Goal: Task Accomplishment & Management: Complete application form

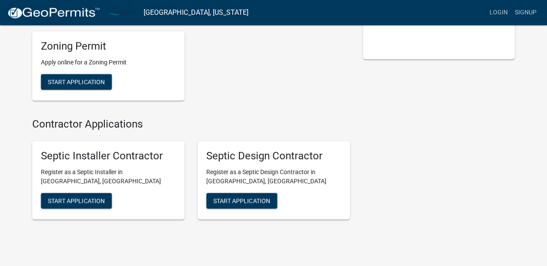
scroll to position [159, 0]
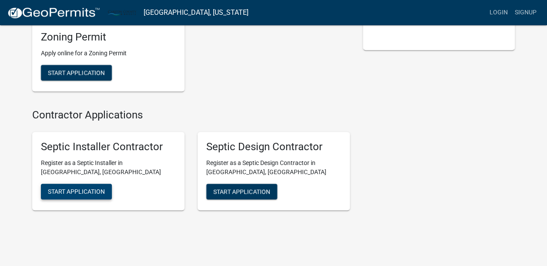
click at [97, 192] on span "Start Application" at bounding box center [76, 191] width 57 height 7
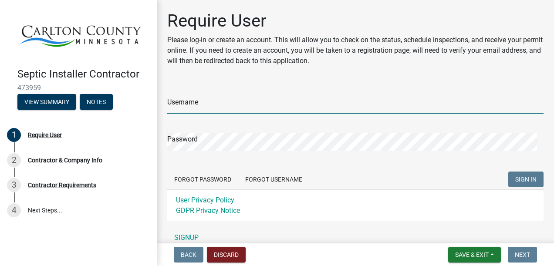
type input "CloCon"
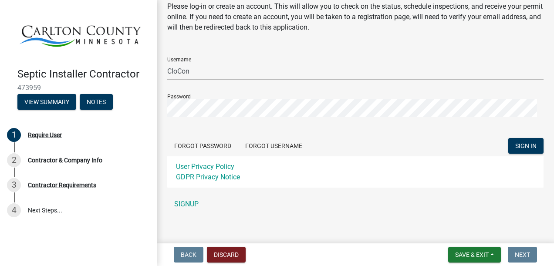
scroll to position [40, 0]
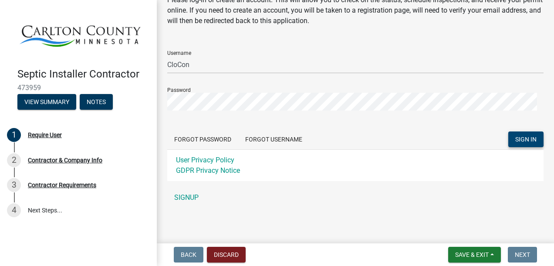
click at [523, 137] on span "SIGN IN" at bounding box center [525, 139] width 21 height 7
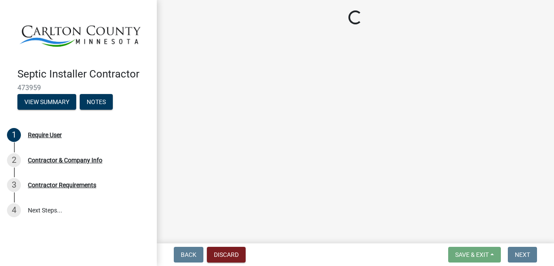
scroll to position [0, 0]
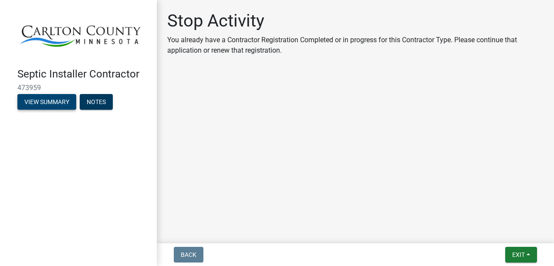
click at [50, 109] on button "View Summary" at bounding box center [46, 102] width 59 height 16
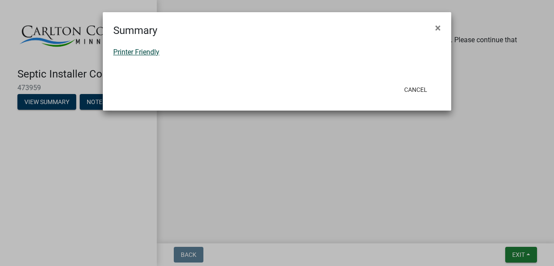
click at [145, 50] on link "Printer Friendly" at bounding box center [136, 52] width 46 height 8
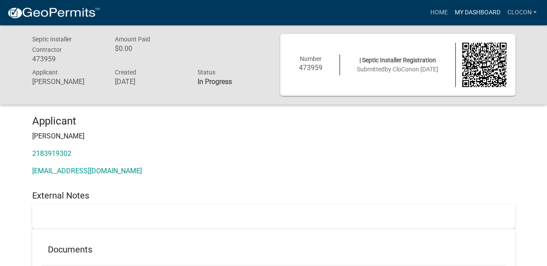
click at [475, 12] on link "My Dashboard" at bounding box center [477, 12] width 53 height 17
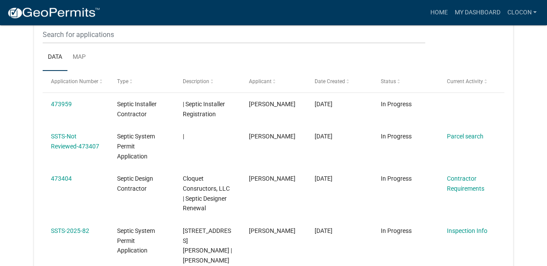
scroll to position [125, 0]
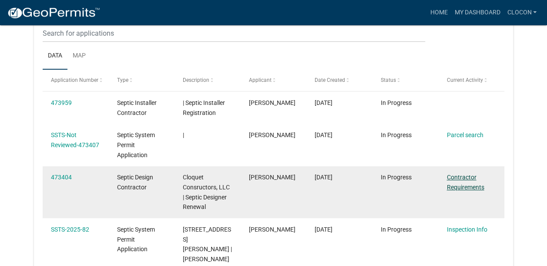
click at [466, 184] on link "Contractor Requirements" at bounding box center [465, 182] width 37 height 17
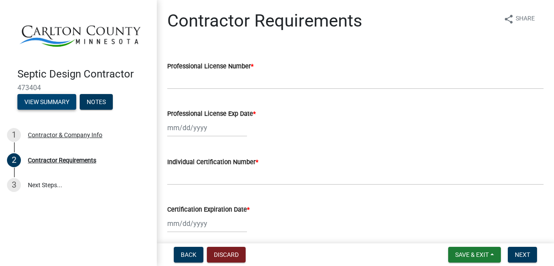
click at [59, 106] on button "View Summary" at bounding box center [46, 102] width 59 height 16
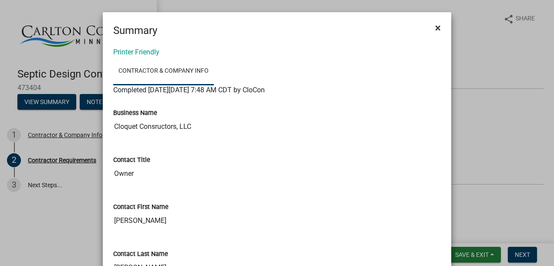
click at [435, 28] on span "×" at bounding box center [438, 28] width 6 height 12
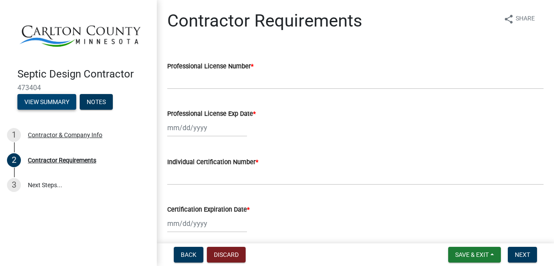
click at [56, 101] on button "View Summary" at bounding box center [46, 102] width 59 height 16
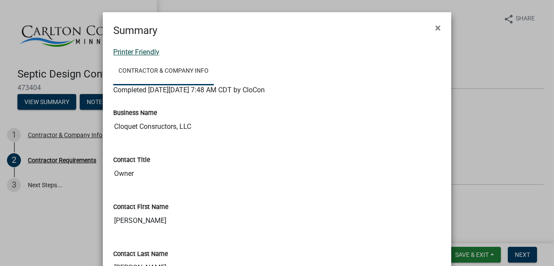
click at [126, 54] on link "Printer Friendly" at bounding box center [136, 52] width 46 height 8
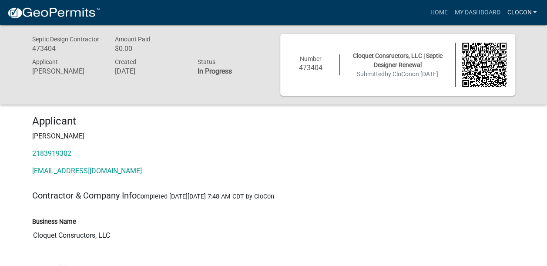
click at [523, 18] on link "CloCon" at bounding box center [522, 12] width 37 height 17
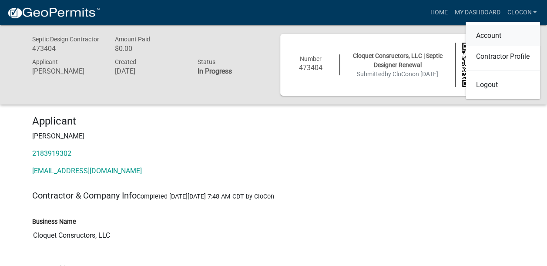
click at [495, 36] on link "Account" at bounding box center [503, 35] width 74 height 21
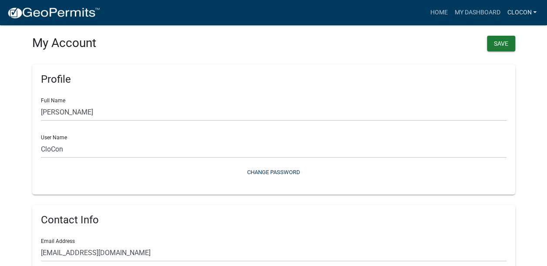
click at [520, 18] on link "CloCon" at bounding box center [522, 12] width 37 height 17
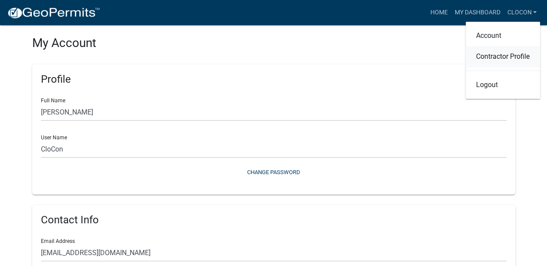
click at [528, 59] on link "Contractor Profile" at bounding box center [503, 56] width 74 height 21
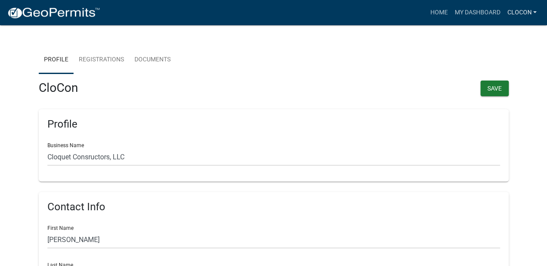
click at [521, 13] on link "CloCon" at bounding box center [522, 12] width 37 height 17
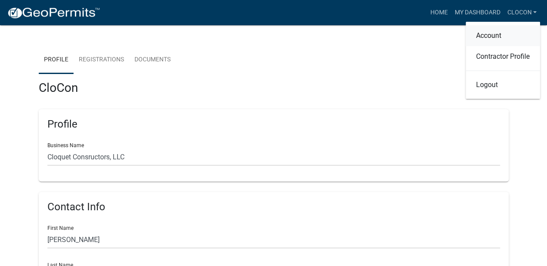
click at [497, 35] on link "Account" at bounding box center [503, 35] width 74 height 21
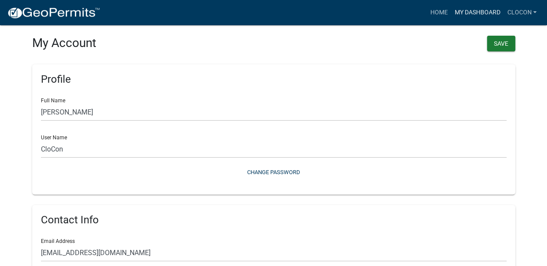
click at [477, 14] on link "My Dashboard" at bounding box center [477, 12] width 53 height 17
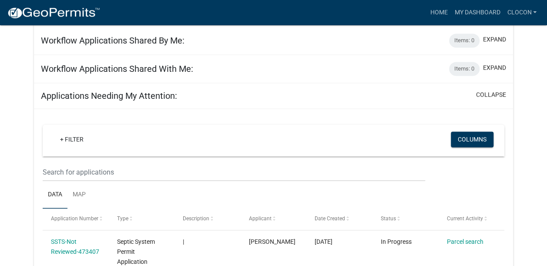
scroll to position [588, 0]
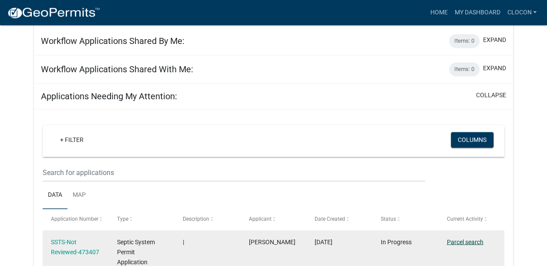
click at [469, 238] on link "Parcel search" at bounding box center [465, 241] width 37 height 7
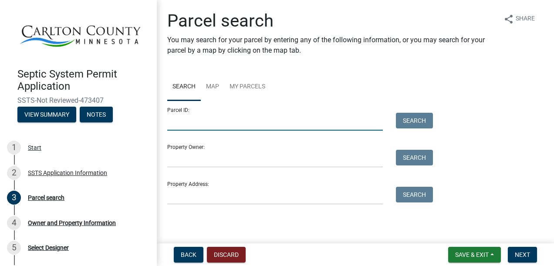
click at [202, 123] on input "Parcel ID:" at bounding box center [275, 122] width 216 height 18
type input "60-016-0161"
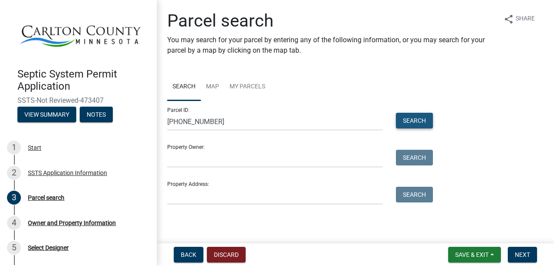
click at [409, 122] on button "Search" at bounding box center [414, 121] width 37 height 16
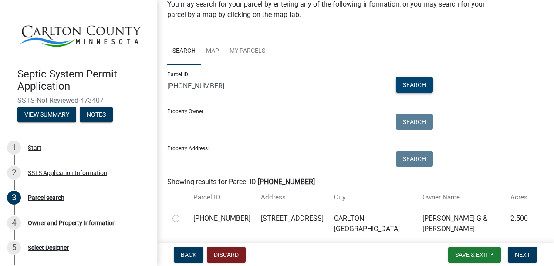
scroll to position [58, 0]
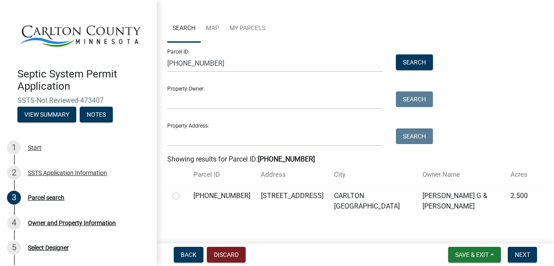
click at [183, 191] on label at bounding box center [183, 191] width 0 height 0
click at [183, 194] on input "radio" at bounding box center [186, 194] width 6 height 6
radio input "true"
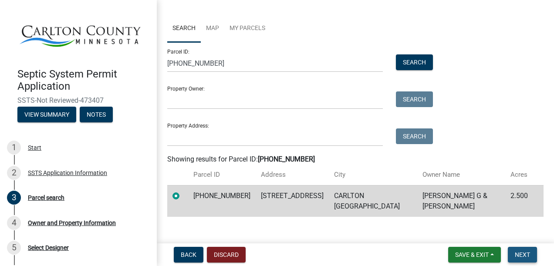
click at [520, 258] on span "Next" at bounding box center [522, 254] width 15 height 7
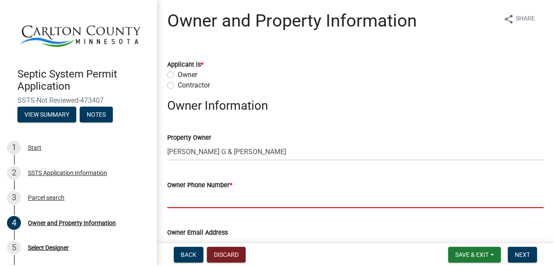
click at [190, 199] on input "Owner Phone Number *" at bounding box center [355, 199] width 376 height 18
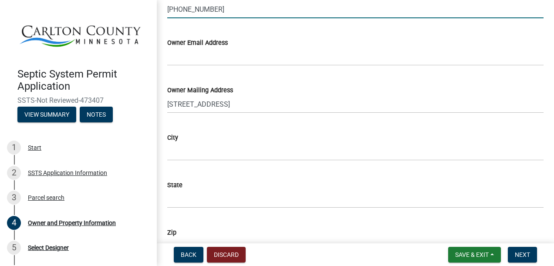
scroll to position [191, 0]
type input "218-348-2636"
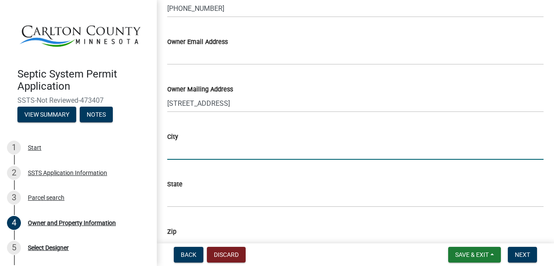
click at [202, 143] on input "City" at bounding box center [355, 151] width 376 height 18
type input "carlton"
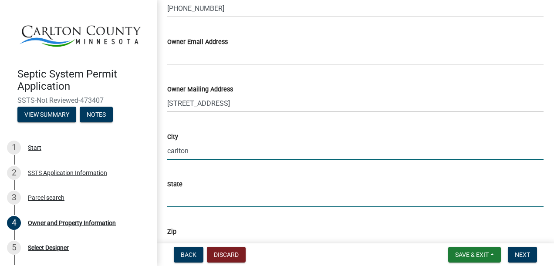
click at [200, 192] on input "State" at bounding box center [355, 198] width 376 height 18
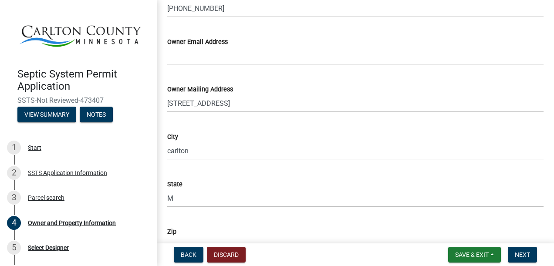
click at [191, 228] on div "Zip" at bounding box center [355, 231] width 376 height 10
click at [179, 236] on div "Zip" at bounding box center [355, 231] width 376 height 10
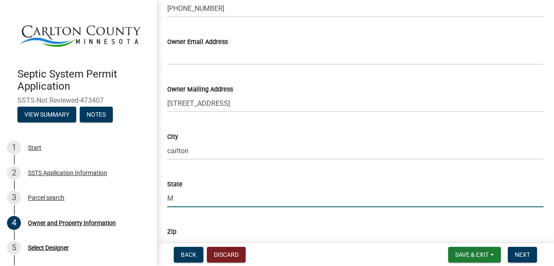
click at [179, 201] on input "M" at bounding box center [355, 198] width 376 height 18
type input "Mn"
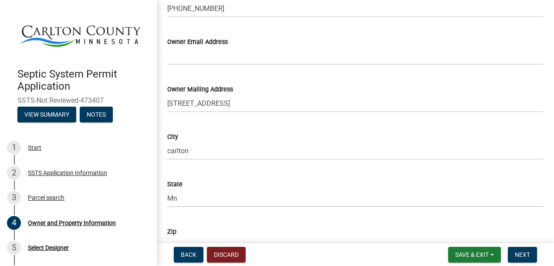
click at [183, 233] on div "Zip" at bounding box center [355, 231] width 376 height 10
click at [192, 233] on div "Zip" at bounding box center [355, 231] width 376 height 10
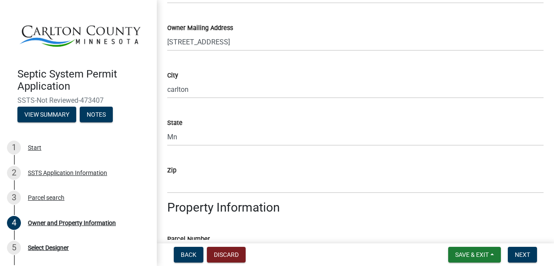
scroll to position [269, 0]
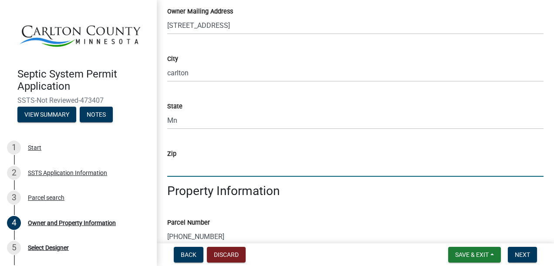
click at [192, 160] on input "Zip" at bounding box center [355, 168] width 376 height 18
type input "55718"
click at [162, 190] on div "Property Information" at bounding box center [355, 191] width 389 height 15
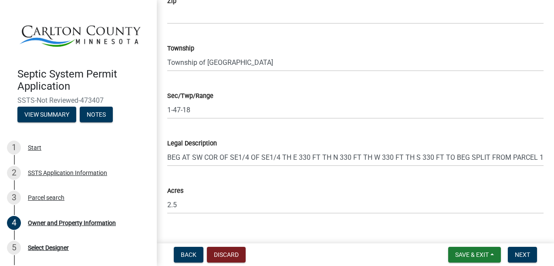
scroll to position [696, 0]
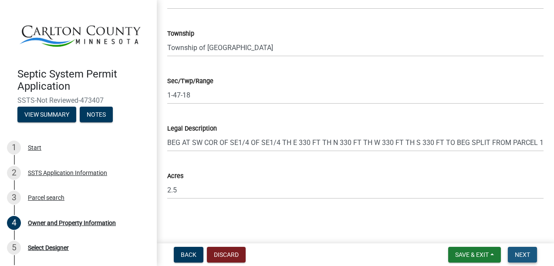
click at [522, 256] on span "Next" at bounding box center [522, 254] width 15 height 7
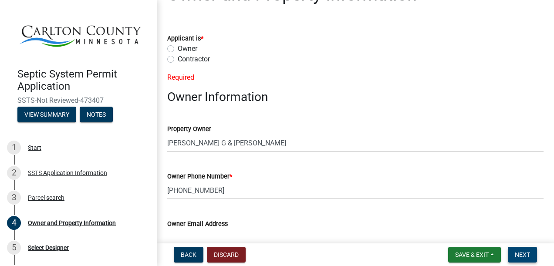
scroll to position [24, 0]
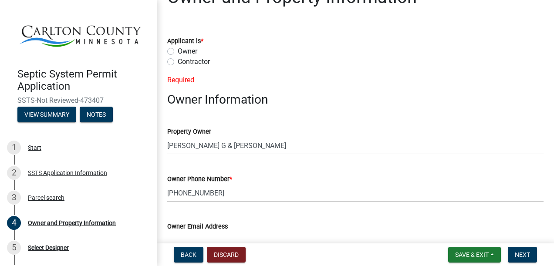
click at [178, 62] on label "Contractor" at bounding box center [194, 62] width 32 height 10
click at [178, 62] on input "Contractor" at bounding box center [181, 60] width 6 height 6
radio input "true"
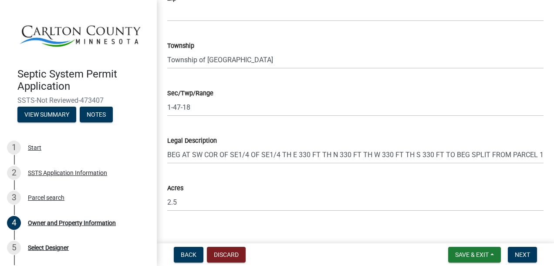
scroll to position [696, 0]
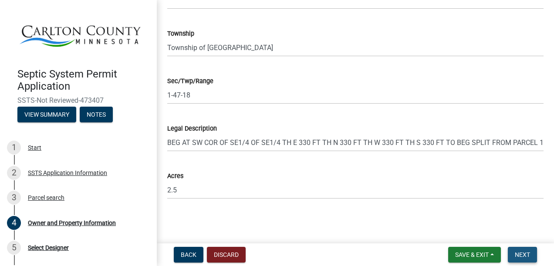
click at [517, 254] on span "Next" at bounding box center [522, 254] width 15 height 7
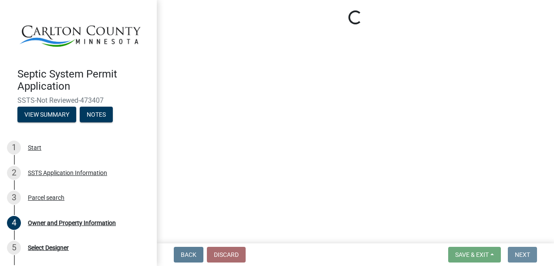
scroll to position [0, 0]
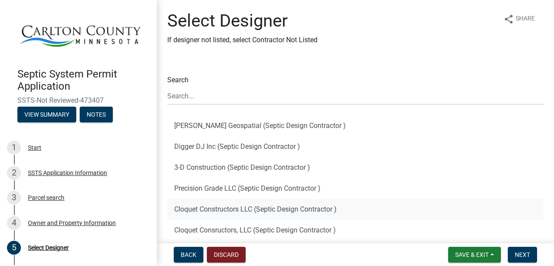
click at [224, 209] on button "Cloquet Constructors LLC (Septic Design Contractor )" at bounding box center [355, 209] width 376 height 21
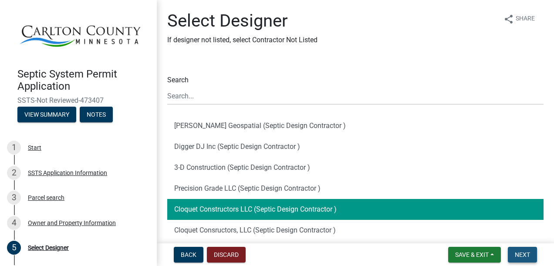
click at [517, 256] on span "Next" at bounding box center [522, 254] width 15 height 7
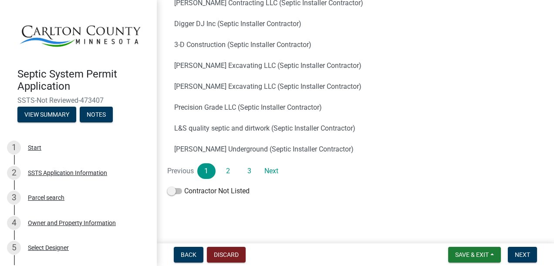
scroll to position [165, 0]
click at [271, 170] on link "Next" at bounding box center [271, 170] width 18 height 16
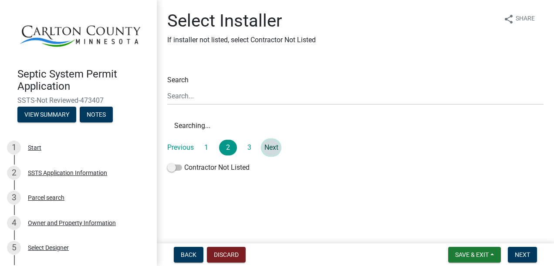
scroll to position [0, 0]
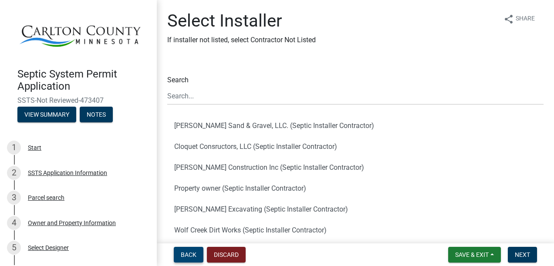
click at [187, 254] on span "Back" at bounding box center [189, 254] width 16 height 7
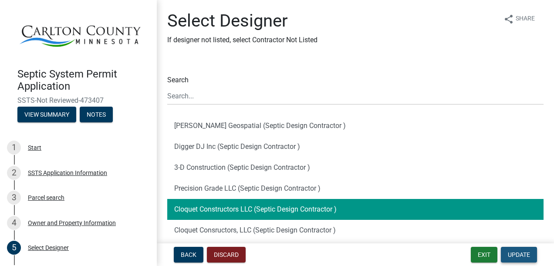
click at [521, 253] on span "Update" at bounding box center [519, 254] width 22 height 7
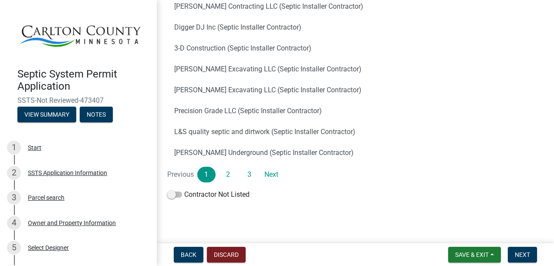
scroll to position [165, 0]
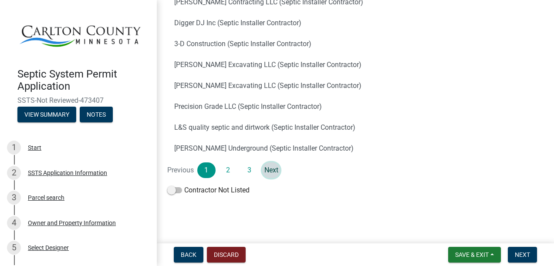
click at [273, 169] on link "Next" at bounding box center [271, 170] width 18 height 16
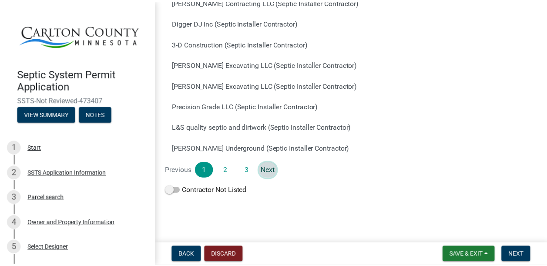
scroll to position [0, 0]
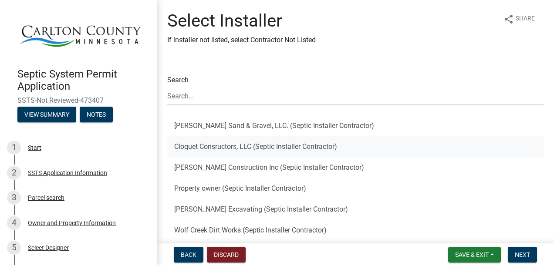
click at [234, 147] on button "Cloquet Consructors, LLC (Septic Installer Contractor)" at bounding box center [355, 146] width 376 height 21
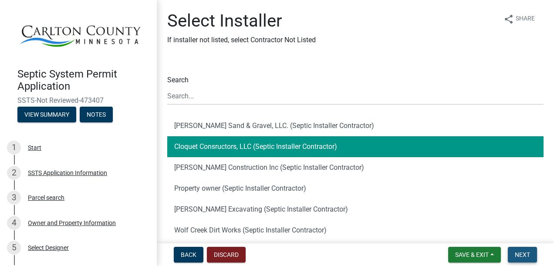
click at [515, 252] on span "Next" at bounding box center [522, 254] width 15 height 7
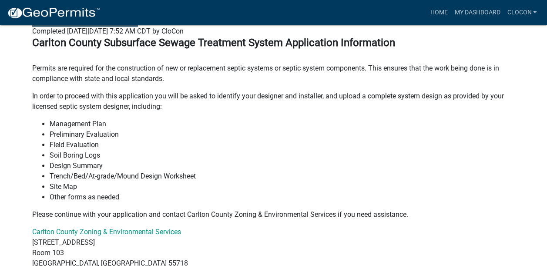
scroll to position [191, 0]
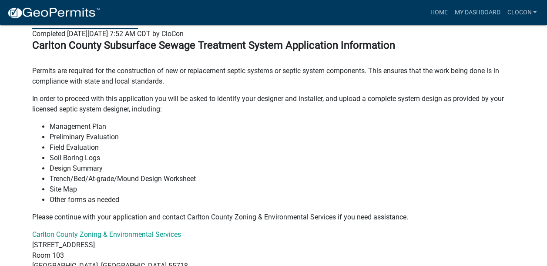
click at [75, 132] on li "Management Plan" at bounding box center [283, 127] width 466 height 10
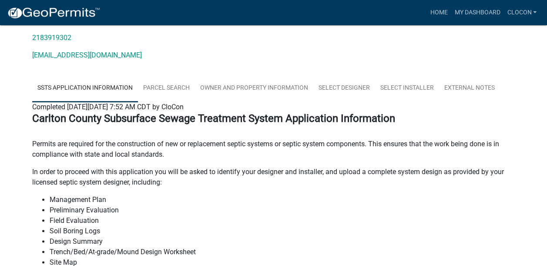
scroll to position [120, 0]
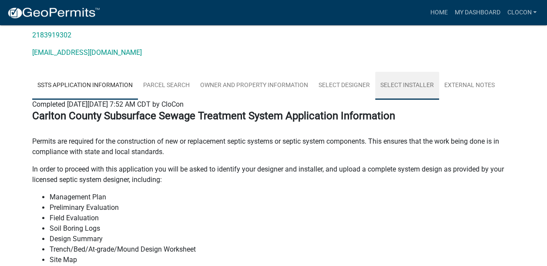
click at [404, 93] on link "Select Installer" at bounding box center [407, 86] width 64 height 28
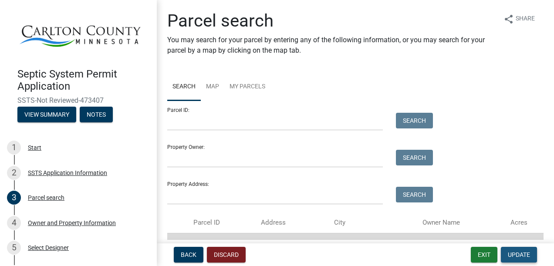
click at [515, 256] on span "Update" at bounding box center [519, 254] width 22 height 7
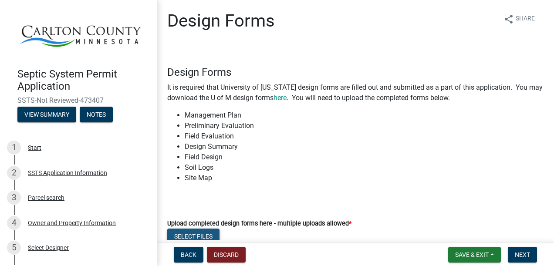
click at [182, 235] on button "Select files" at bounding box center [193, 237] width 52 height 16
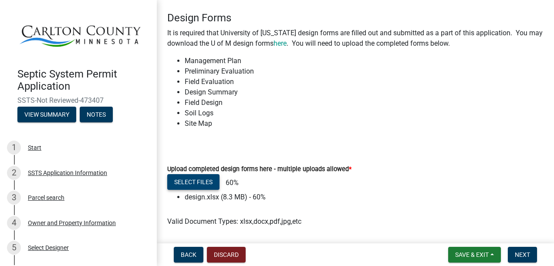
scroll to position [83, 0]
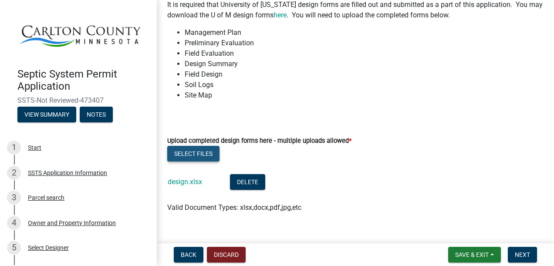
click at [206, 151] on button "Select files" at bounding box center [193, 154] width 52 height 16
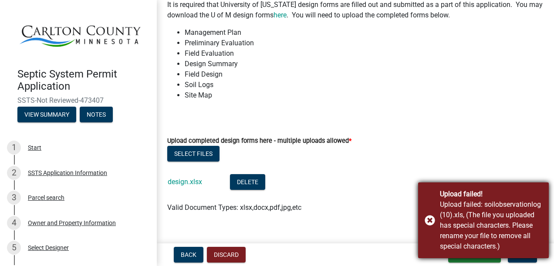
click at [429, 222] on div "Upload failed! Upload failed: soilobservationlog (10).xls, (The file you upload…" at bounding box center [483, 220] width 131 height 76
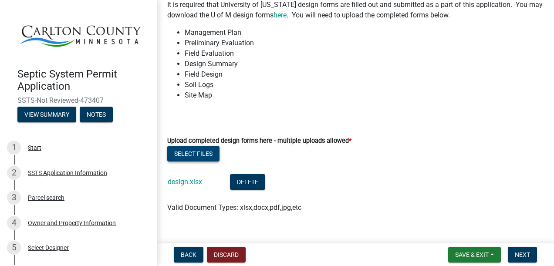
click at [208, 151] on button "Select files" at bounding box center [193, 154] width 52 height 16
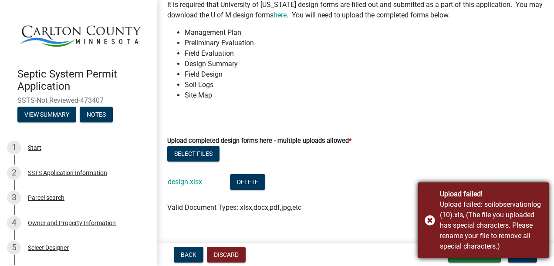
click at [429, 220] on div "Upload failed! Upload failed: soilobservationlog (10).xls, (The file you upload…" at bounding box center [483, 220] width 131 height 76
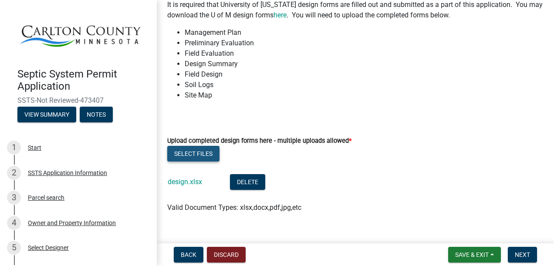
click at [185, 153] on button "Select files" at bounding box center [193, 154] width 52 height 16
click at [186, 155] on button "Select files" at bounding box center [193, 154] width 52 height 16
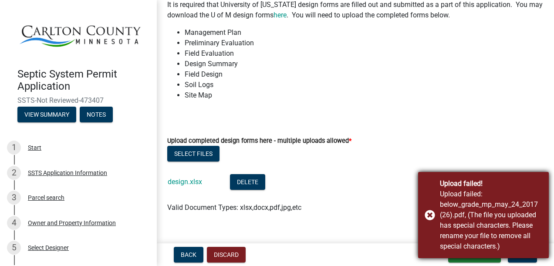
click at [430, 213] on div "Upload failed! Upload failed: below_grade_mp_may_24_2017 (26).pdf, (The file yo…" at bounding box center [483, 215] width 131 height 86
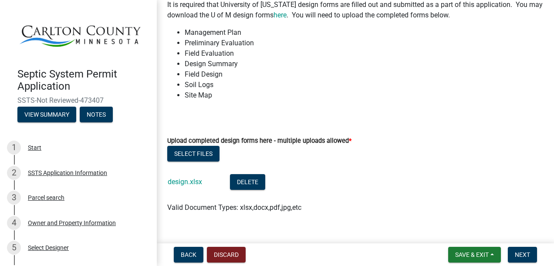
scroll to position [97, 0]
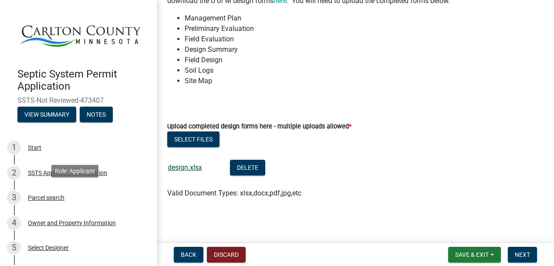
click at [191, 165] on link "design.xlsx" at bounding box center [185, 167] width 34 height 8
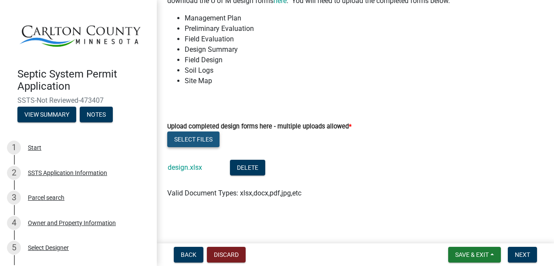
click at [193, 139] on button "Select files" at bounding box center [193, 140] width 52 height 16
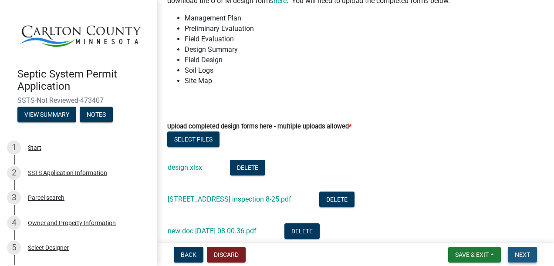
click at [519, 256] on span "Next" at bounding box center [522, 254] width 15 height 7
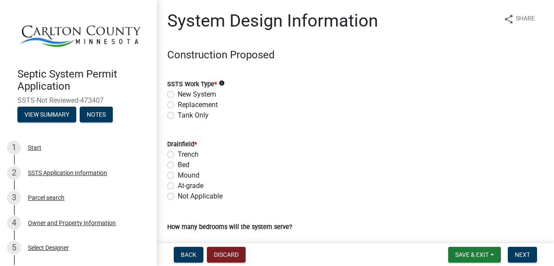
click at [178, 115] on label "Tank Only" at bounding box center [193, 115] width 31 height 10
click at [178, 115] on input "Tank Only" at bounding box center [181, 113] width 6 height 6
radio input "true"
click at [178, 155] on label "Trench" at bounding box center [188, 154] width 21 height 10
click at [178, 155] on input "Trench" at bounding box center [181, 152] width 6 height 6
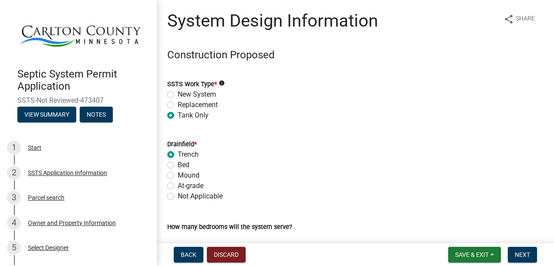
radio input "true"
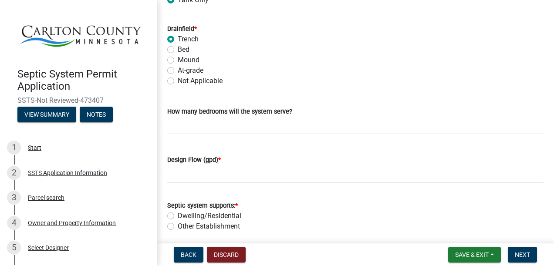
scroll to position [117, 0]
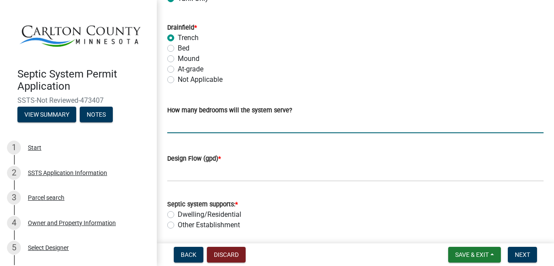
click at [193, 121] on input "text" at bounding box center [355, 124] width 376 height 18
type input "2"
type input "300"
type input "3"
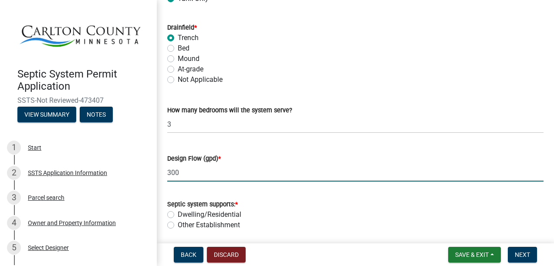
click at [189, 172] on input "300" at bounding box center [355, 173] width 376 height 18
click at [178, 216] on label "Dwelling/Residential" at bounding box center [210, 214] width 64 height 10
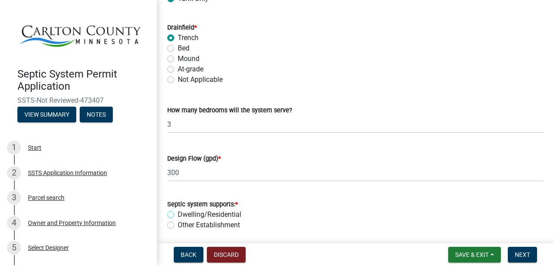
click at [178, 215] on input "Dwelling/Residential" at bounding box center [181, 212] width 6 height 6
radio input "true"
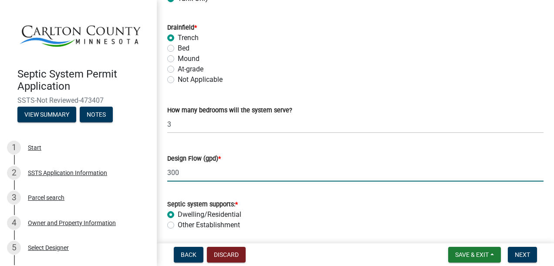
click at [187, 172] on input "300" at bounding box center [355, 173] width 376 height 18
type input "3"
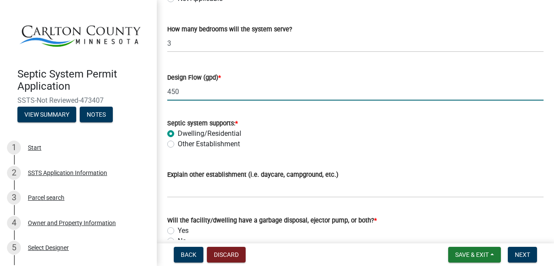
scroll to position [246, 0]
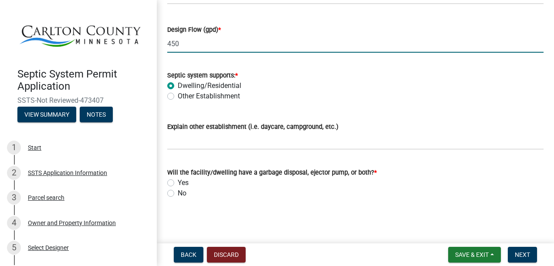
type input "450"
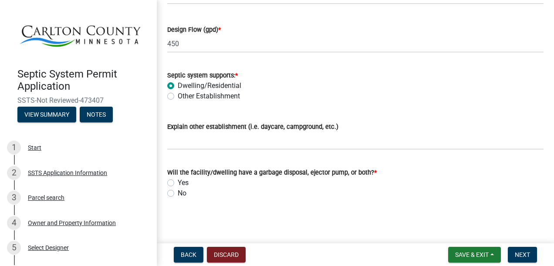
click at [178, 195] on label "No" at bounding box center [182, 193] width 9 height 10
click at [178, 194] on input "No" at bounding box center [181, 191] width 6 height 6
radio input "true"
click at [517, 255] on span "Next" at bounding box center [522, 254] width 15 height 7
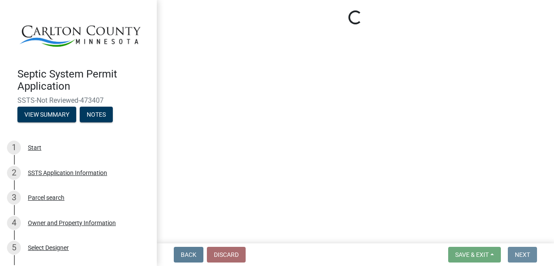
scroll to position [0, 0]
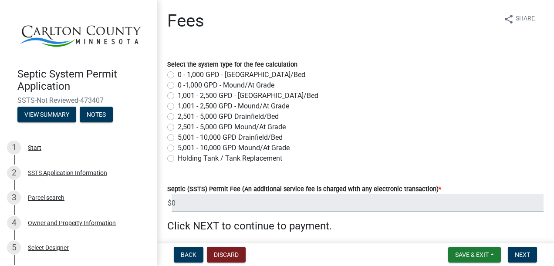
click at [178, 160] on label "Holding Tank / Tank Replacement" at bounding box center [230, 158] width 105 height 10
click at [178, 159] on input "Holding Tank / Tank Replacement" at bounding box center [181, 156] width 6 height 6
radio input "true"
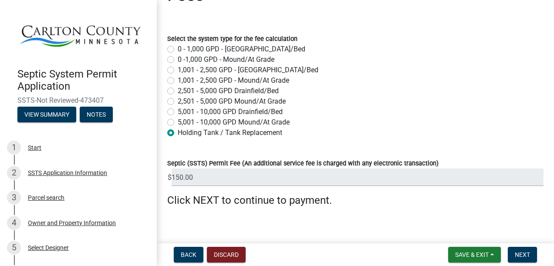
scroll to position [33, 0]
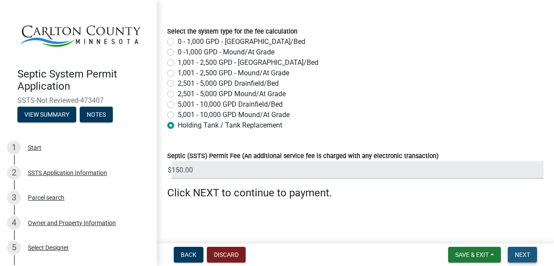
click at [523, 252] on span "Next" at bounding box center [522, 254] width 15 height 7
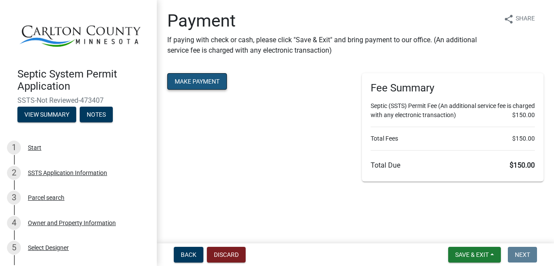
click at [220, 77] on button "Make Payment" at bounding box center [197, 81] width 60 height 17
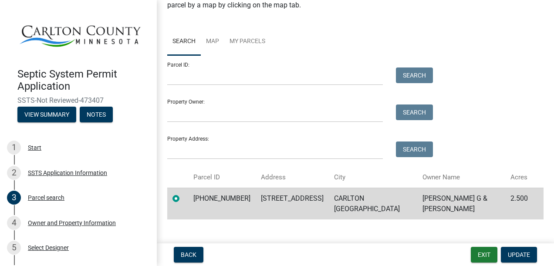
scroll to position [48, 0]
